Goal: Information Seeking & Learning: Learn about a topic

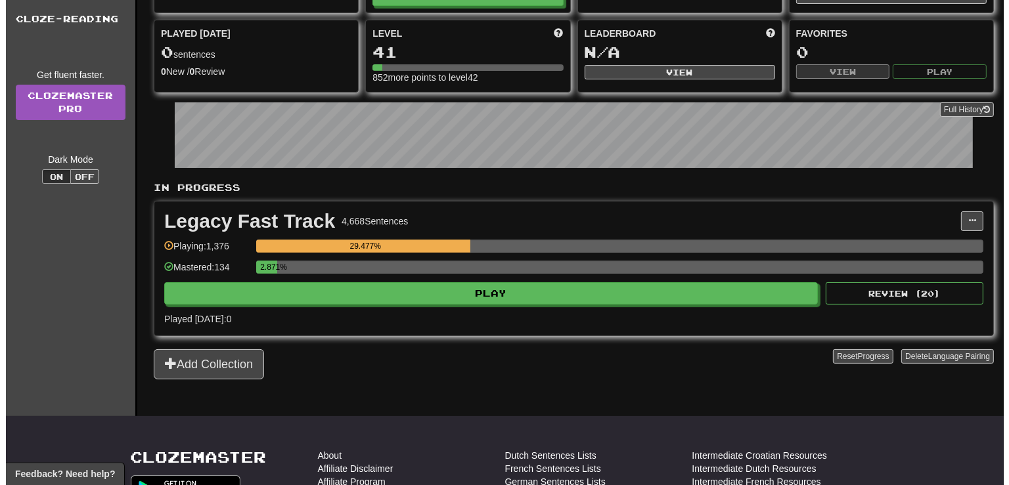
scroll to position [104, 0]
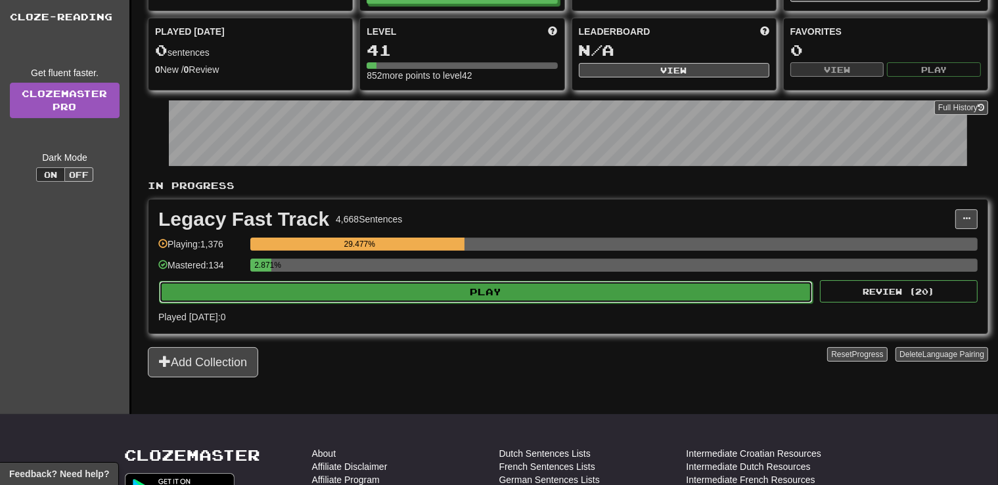
click at [520, 288] on button "Play" at bounding box center [486, 292] width 654 height 22
select select "**"
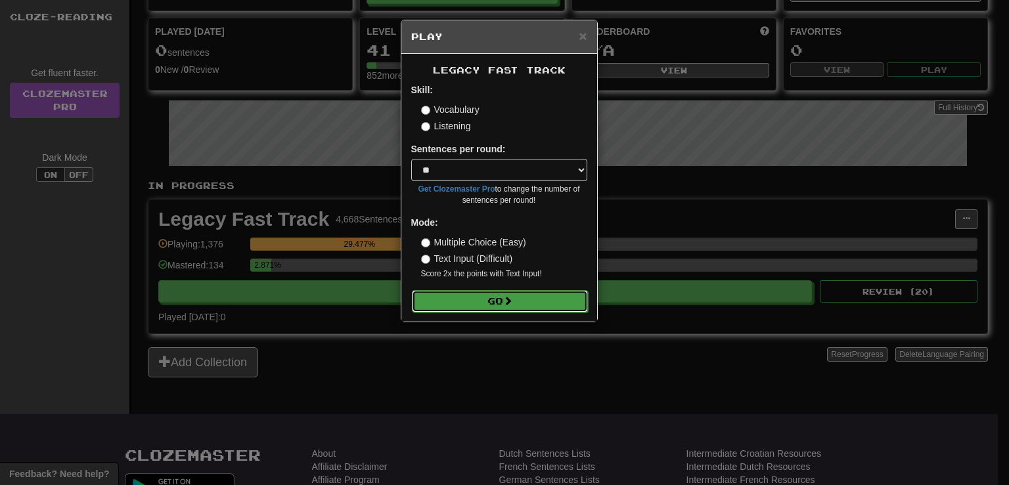
click at [499, 302] on button "Go" at bounding box center [500, 301] width 176 height 22
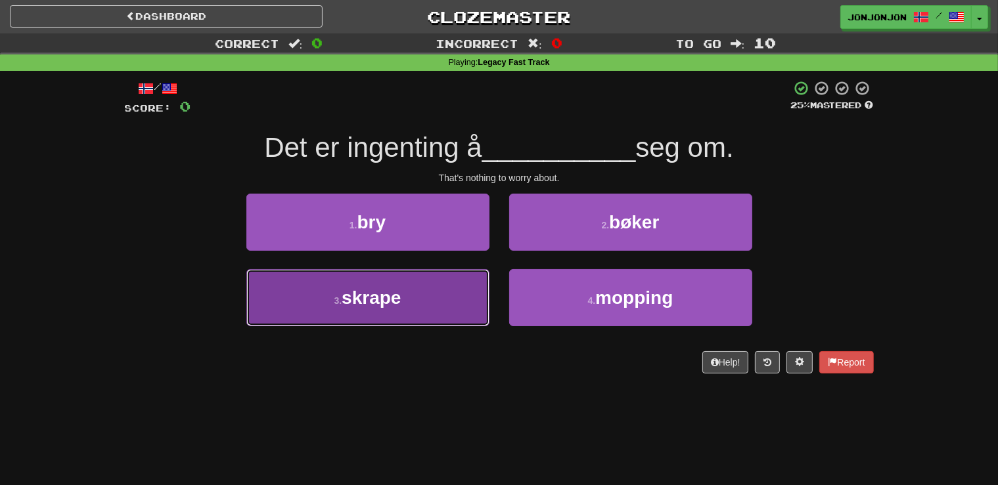
click at [444, 297] on button "3 . skrape" at bounding box center [367, 297] width 243 height 57
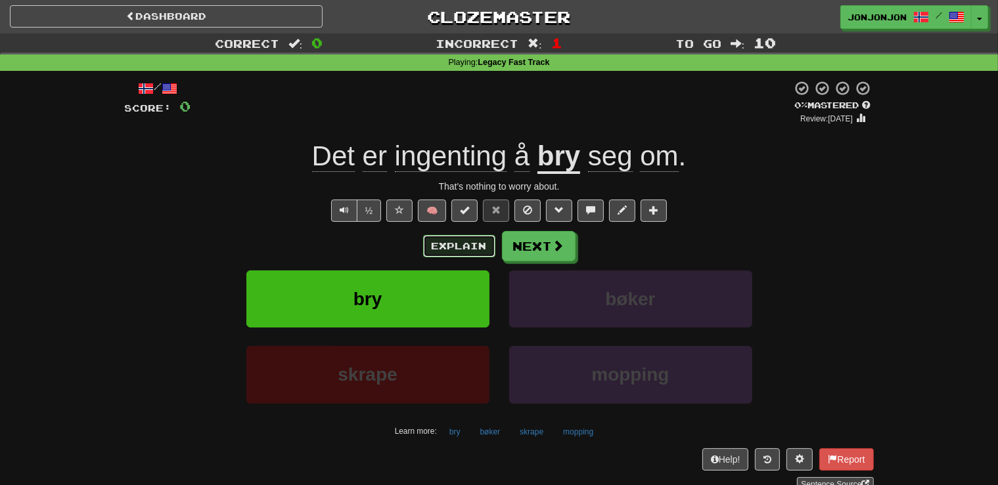
click at [442, 251] on button "Explain" at bounding box center [459, 246] width 72 height 22
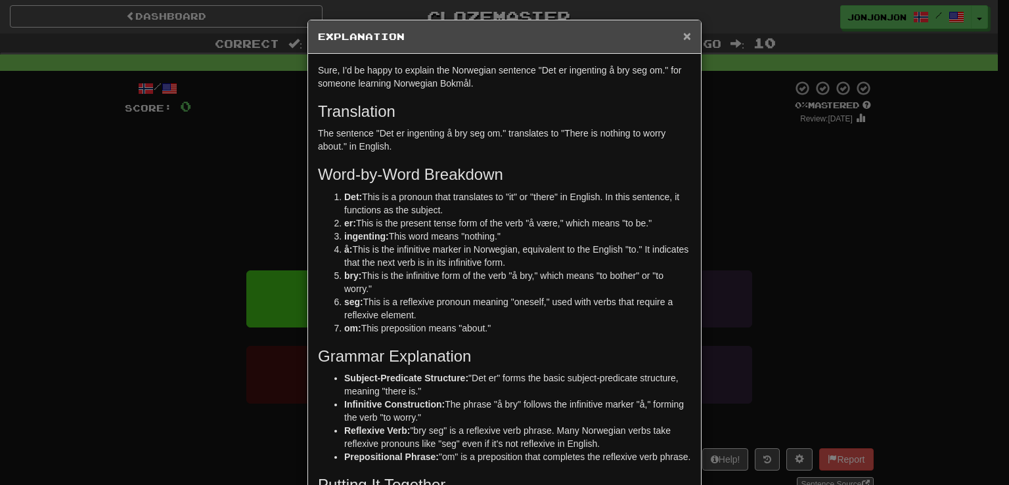
click at [683, 40] on span "×" at bounding box center [687, 35] width 8 height 15
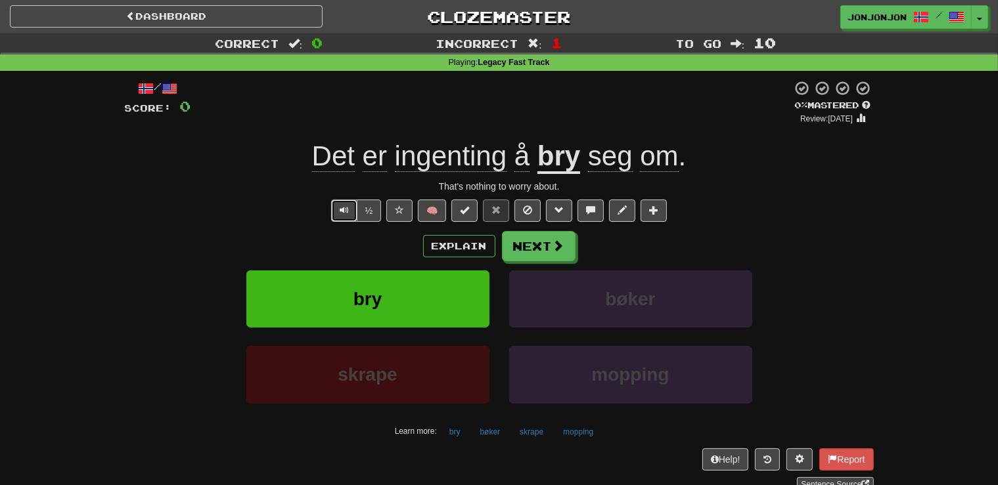
click at [343, 209] on span "Text-to-speech controls" at bounding box center [344, 210] width 9 height 9
click at [537, 251] on button "Next" at bounding box center [540, 247] width 74 height 30
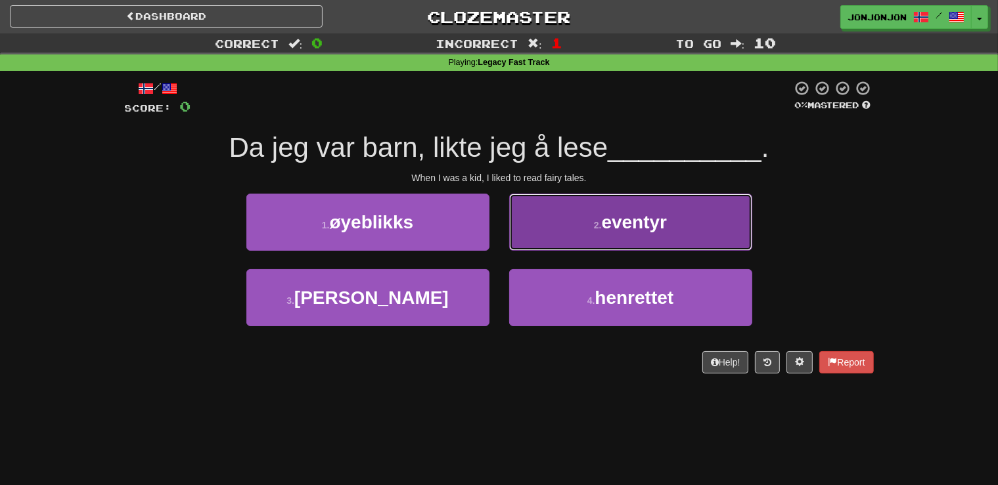
click at [621, 235] on button "2 . eventyr" at bounding box center [630, 222] width 243 height 57
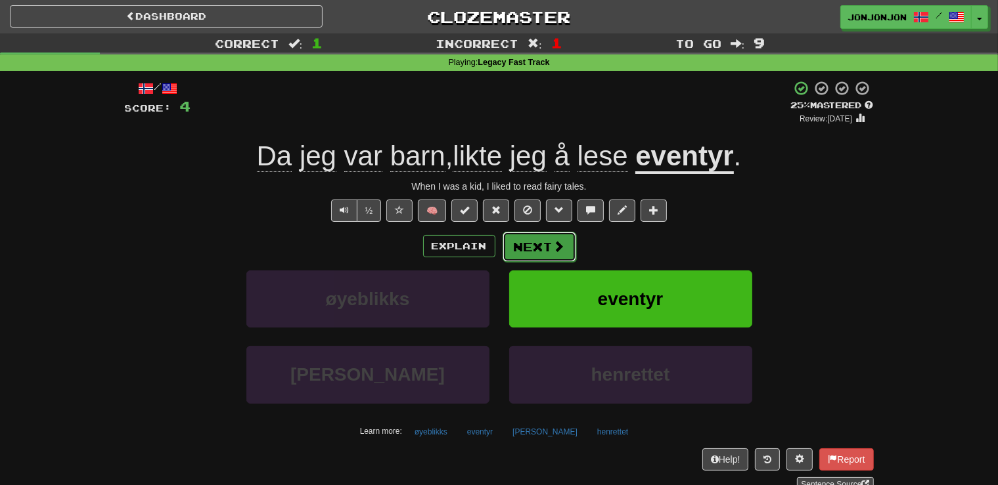
click at [551, 246] on button "Next" at bounding box center [540, 247] width 74 height 30
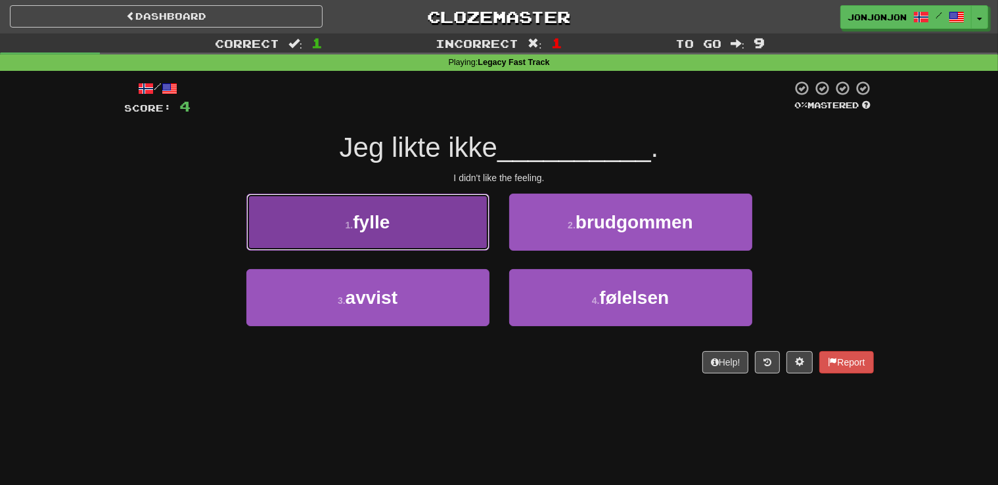
click at [410, 225] on button "1 . fylle" at bounding box center [367, 222] width 243 height 57
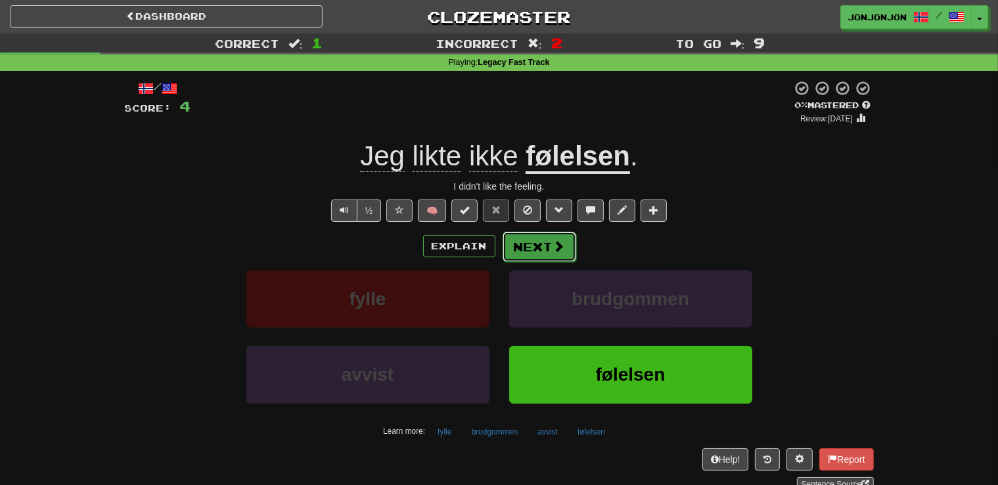
click at [531, 247] on button "Next" at bounding box center [540, 247] width 74 height 30
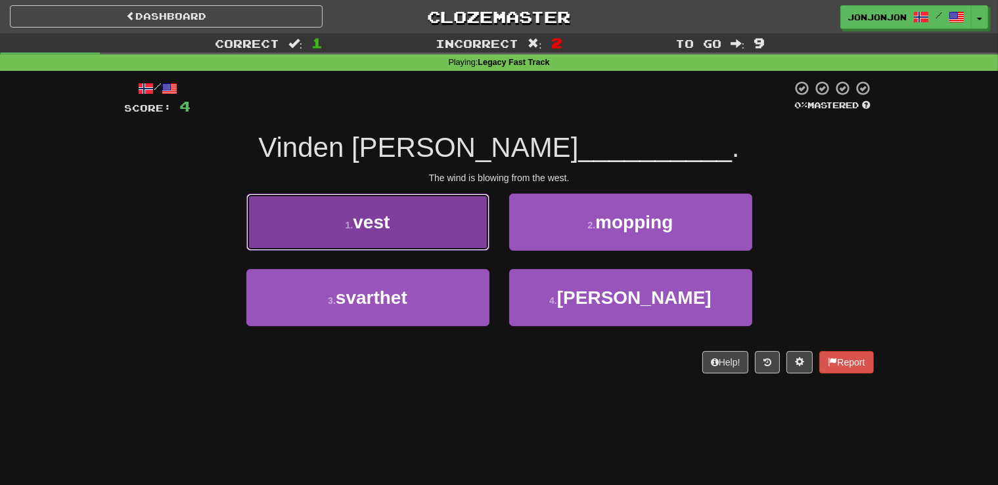
click at [412, 231] on button "1 . vest" at bounding box center [367, 222] width 243 height 57
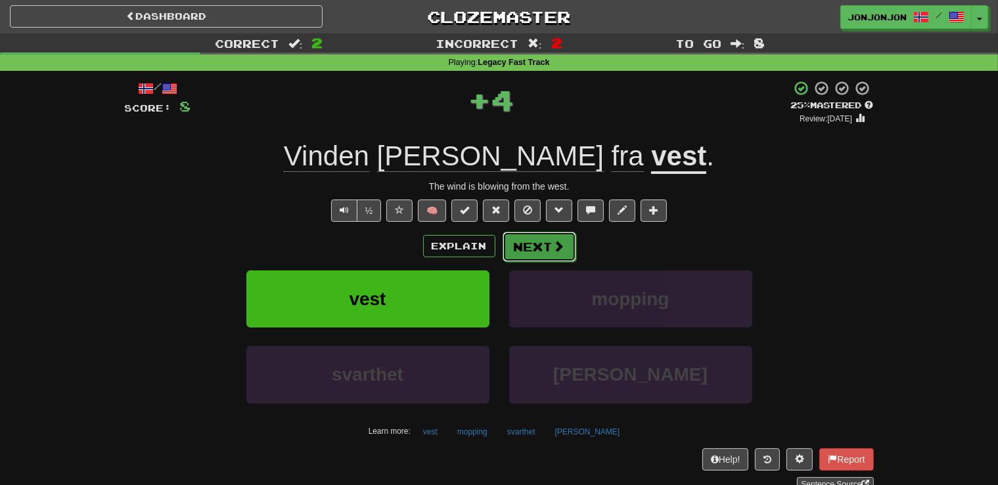
click at [539, 244] on button "Next" at bounding box center [540, 247] width 74 height 30
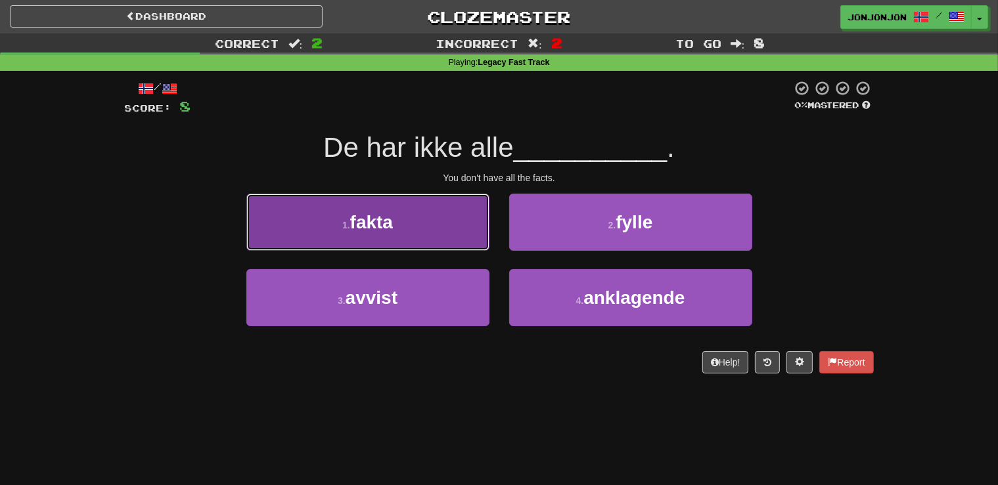
click at [399, 232] on button "1 . fakta" at bounding box center [367, 222] width 243 height 57
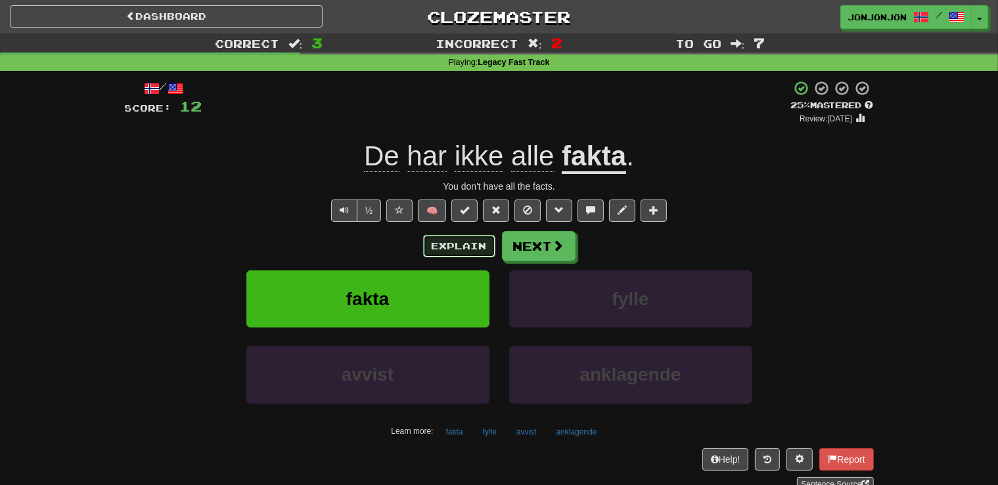
click at [455, 246] on button "Explain" at bounding box center [459, 246] width 72 height 22
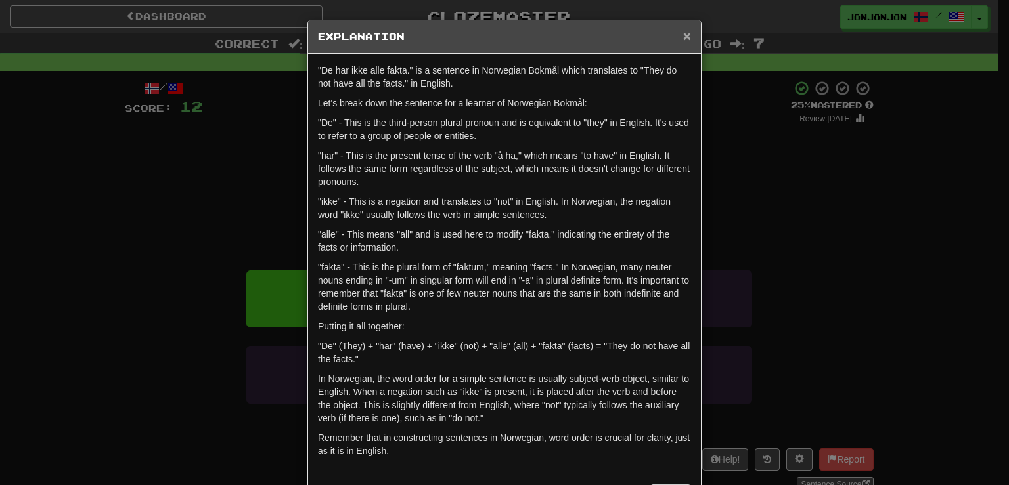
click at [683, 36] on span "×" at bounding box center [687, 35] width 8 height 15
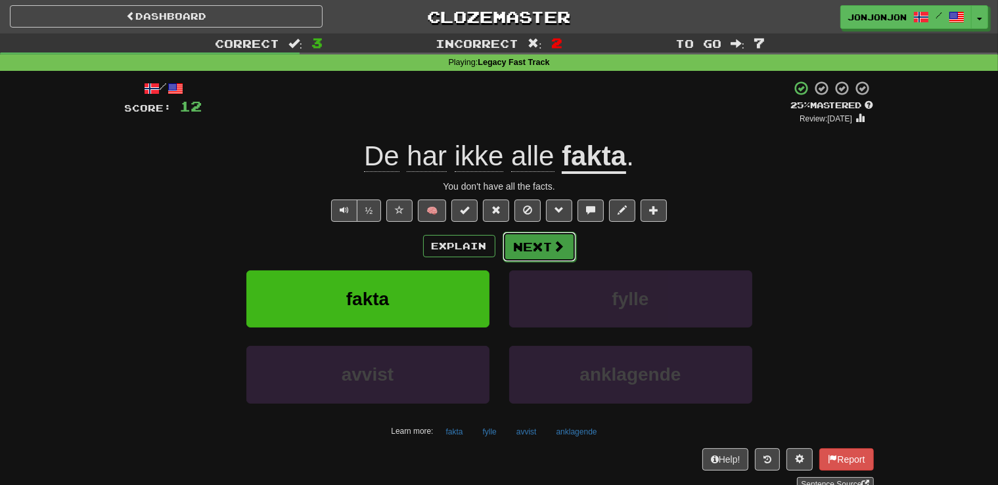
click at [531, 245] on button "Next" at bounding box center [540, 247] width 74 height 30
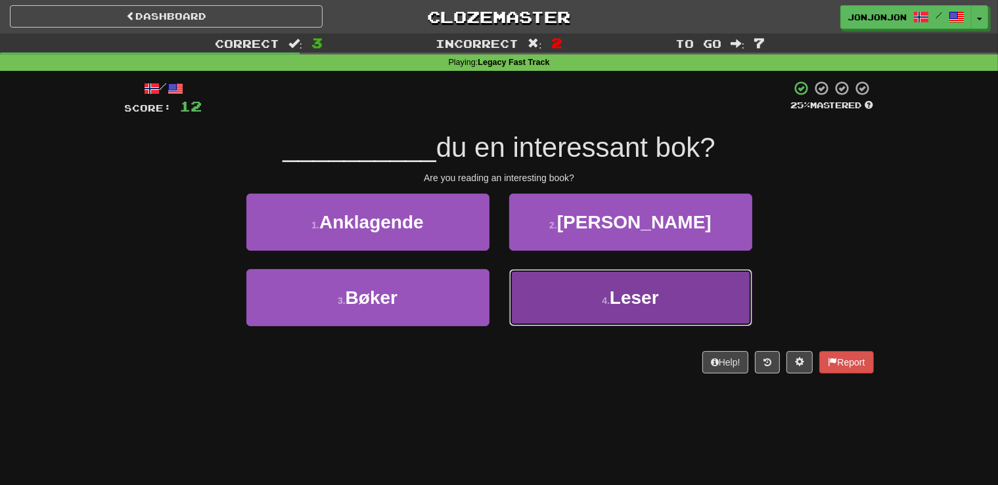
click at [646, 294] on span "Leser" at bounding box center [634, 298] width 49 height 20
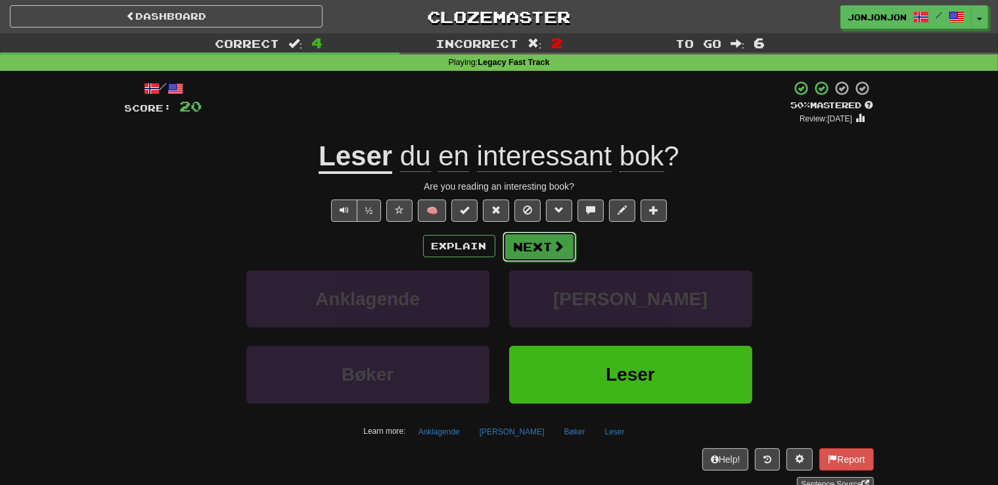
click at [539, 246] on button "Next" at bounding box center [540, 247] width 74 height 30
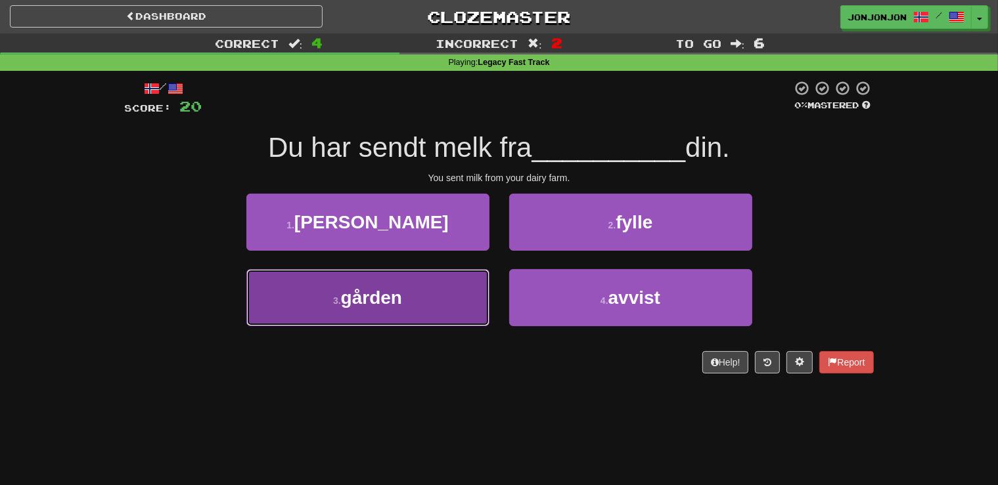
click at [420, 306] on button "3 . gården" at bounding box center [367, 297] width 243 height 57
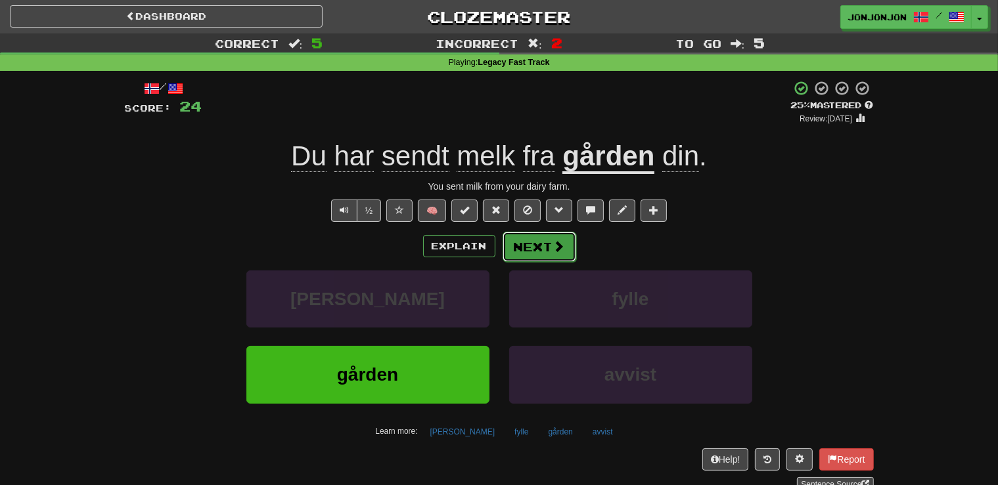
click at [543, 243] on button "Next" at bounding box center [540, 247] width 74 height 30
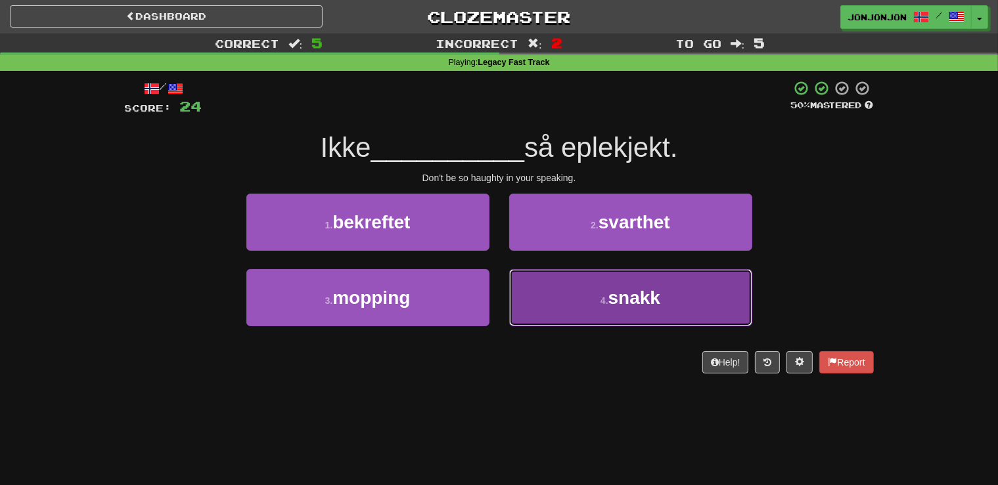
click at [615, 309] on button "4 . snakk" at bounding box center [630, 297] width 243 height 57
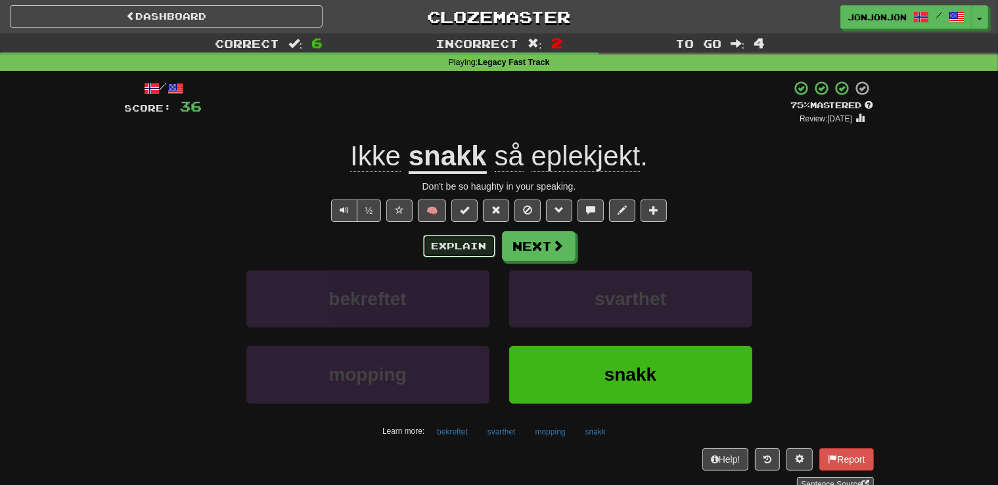
click at [460, 250] on button "Explain" at bounding box center [459, 246] width 72 height 22
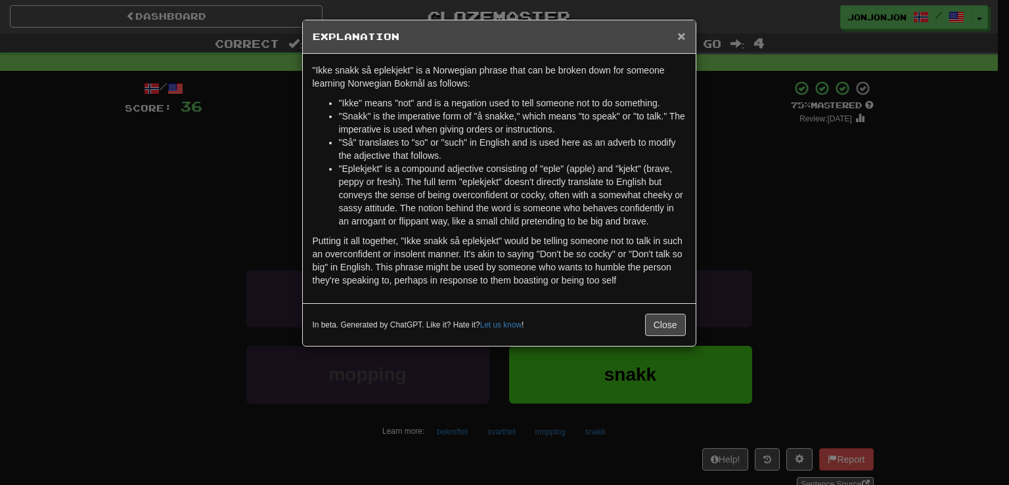
click at [681, 35] on span "×" at bounding box center [681, 35] width 8 height 15
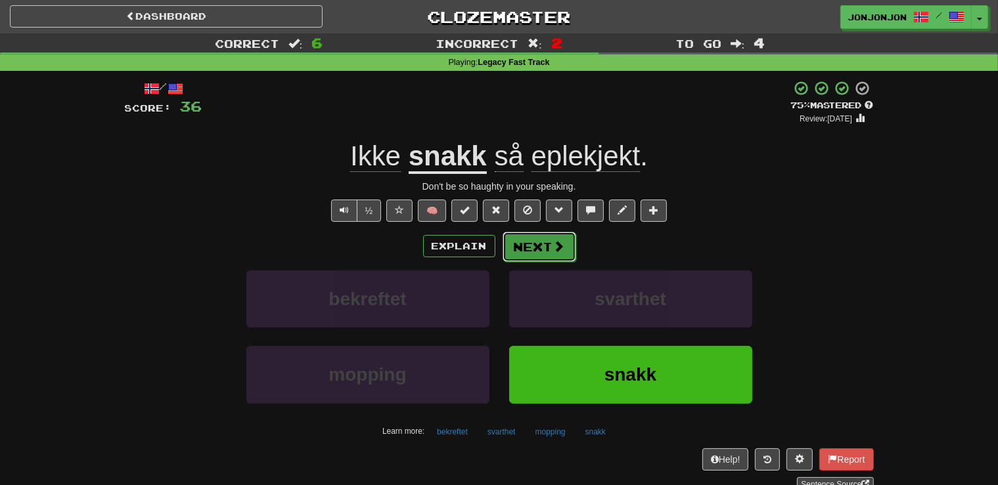
click at [545, 246] on button "Next" at bounding box center [540, 247] width 74 height 30
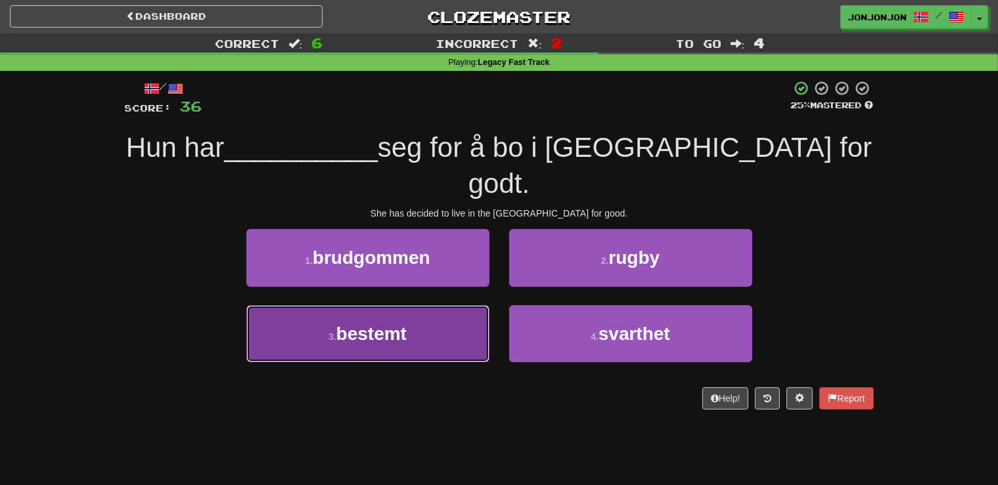
click at [413, 305] on button "3 . bestemt" at bounding box center [367, 333] width 243 height 57
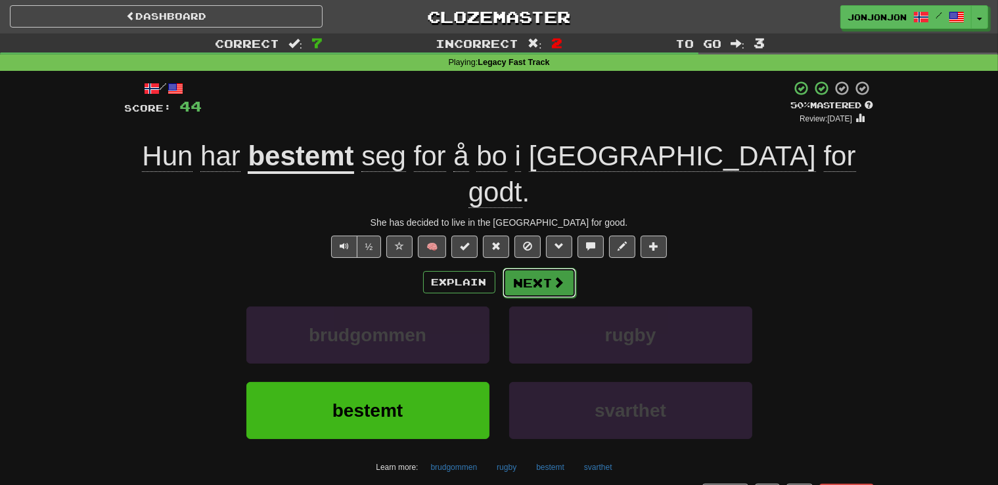
click at [537, 268] on button "Next" at bounding box center [540, 283] width 74 height 30
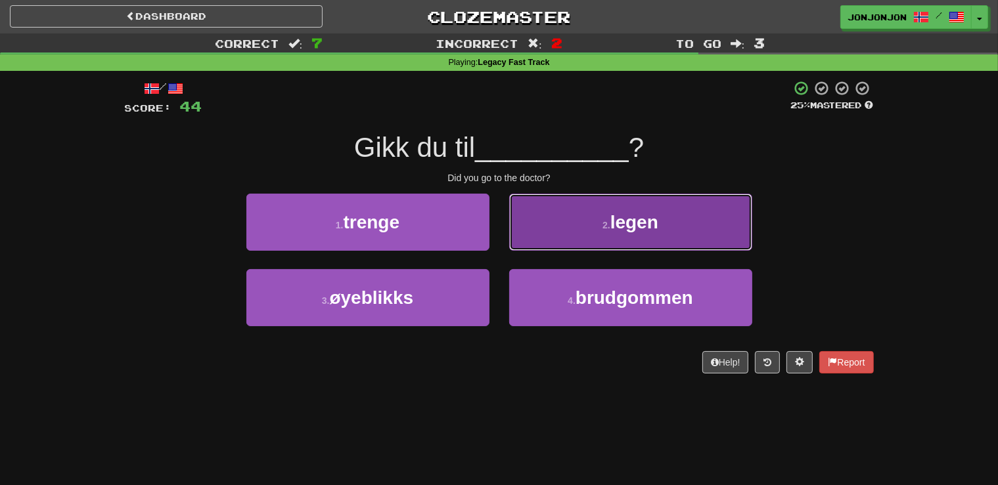
click at [621, 240] on button "2 . legen" at bounding box center [630, 222] width 243 height 57
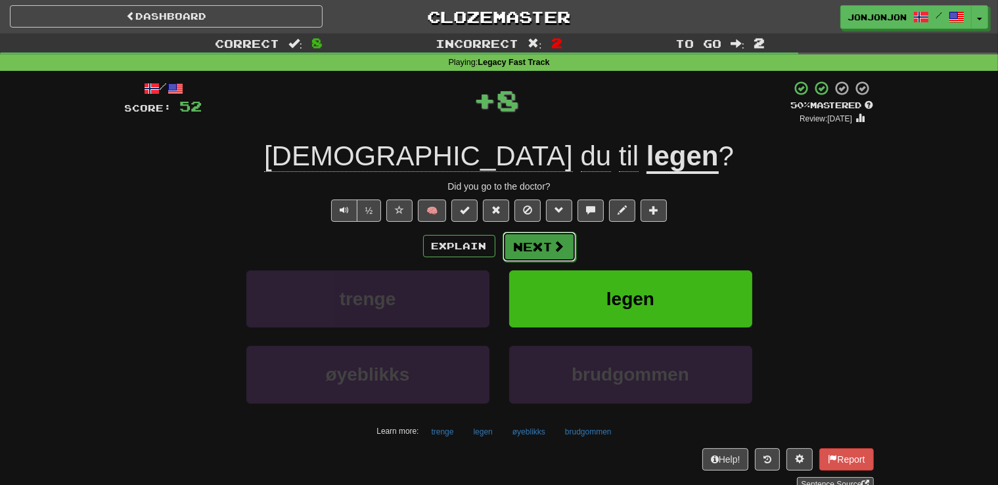
click at [542, 247] on button "Next" at bounding box center [540, 247] width 74 height 30
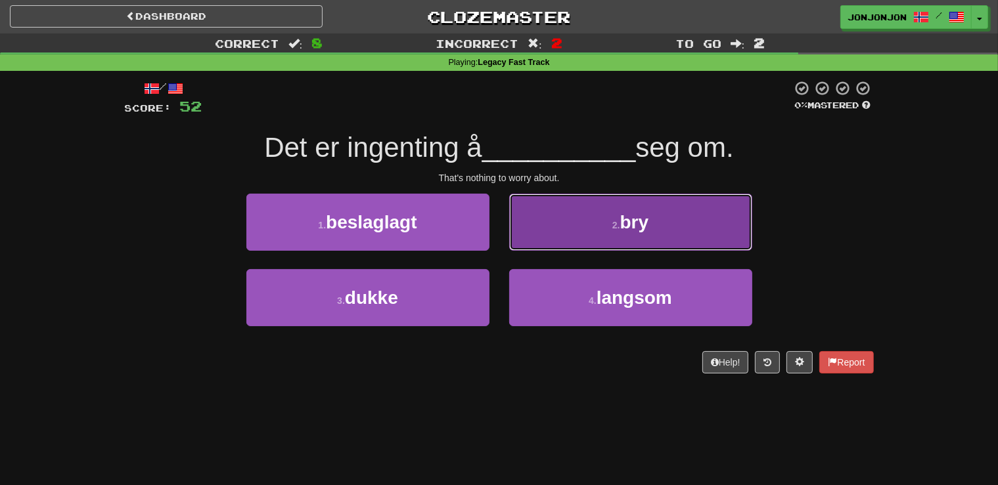
click at [612, 221] on small "2 ." at bounding box center [616, 225] width 8 height 11
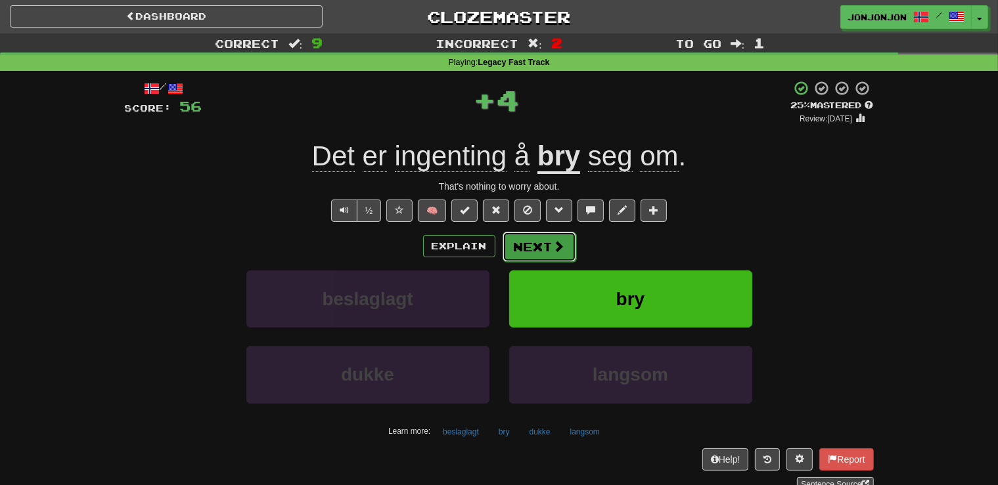
click at [535, 248] on button "Next" at bounding box center [540, 247] width 74 height 30
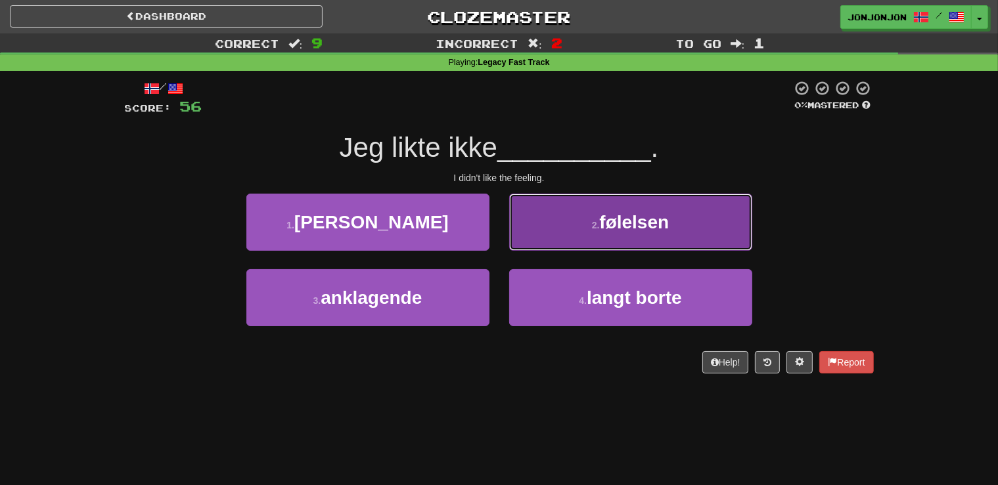
click at [645, 220] on span "følelsen" at bounding box center [634, 222] width 70 height 20
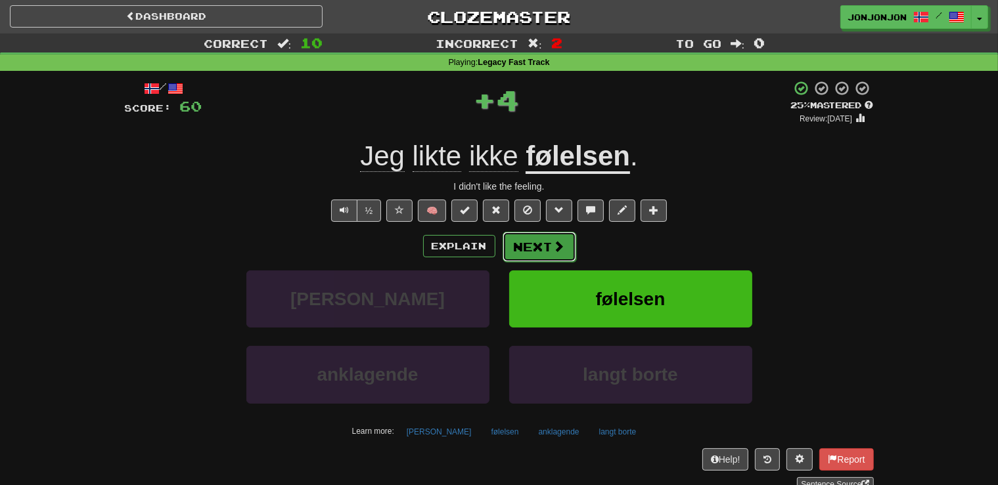
click at [545, 245] on button "Next" at bounding box center [540, 247] width 74 height 30
